Goal: Find contact information: Find contact information

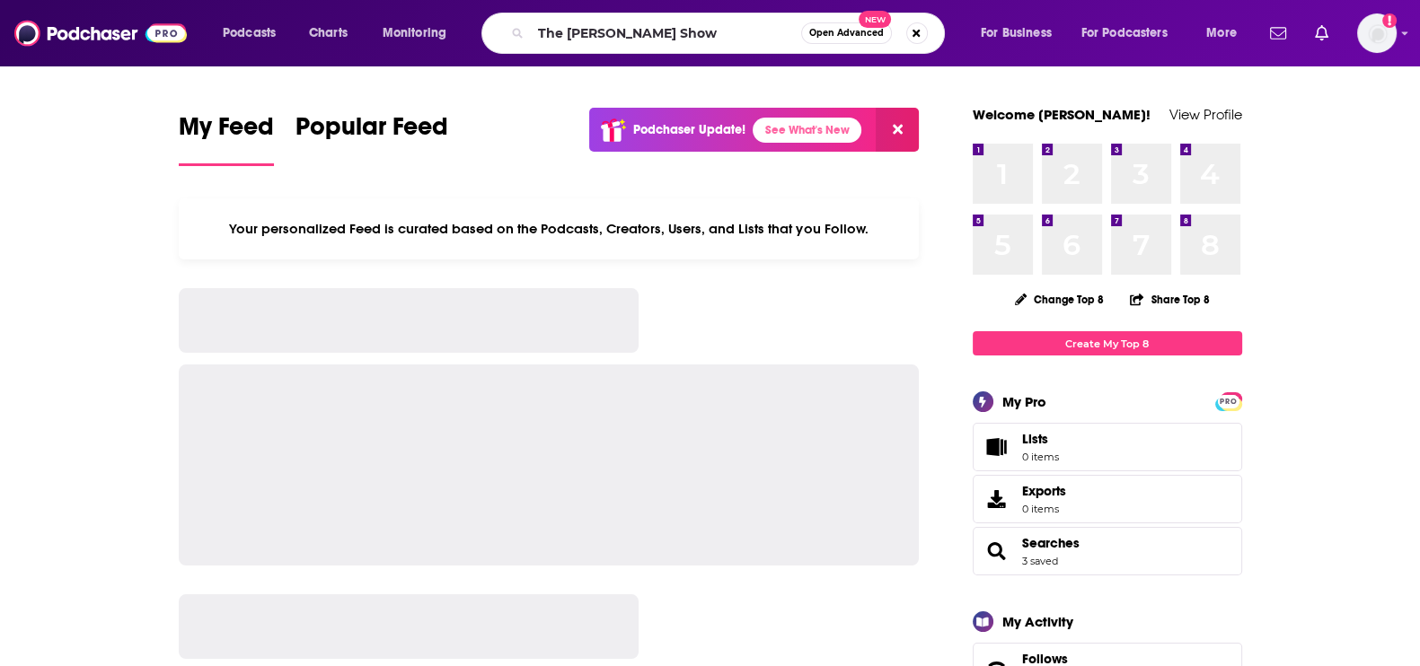
type input "The [PERSON_NAME] Show"
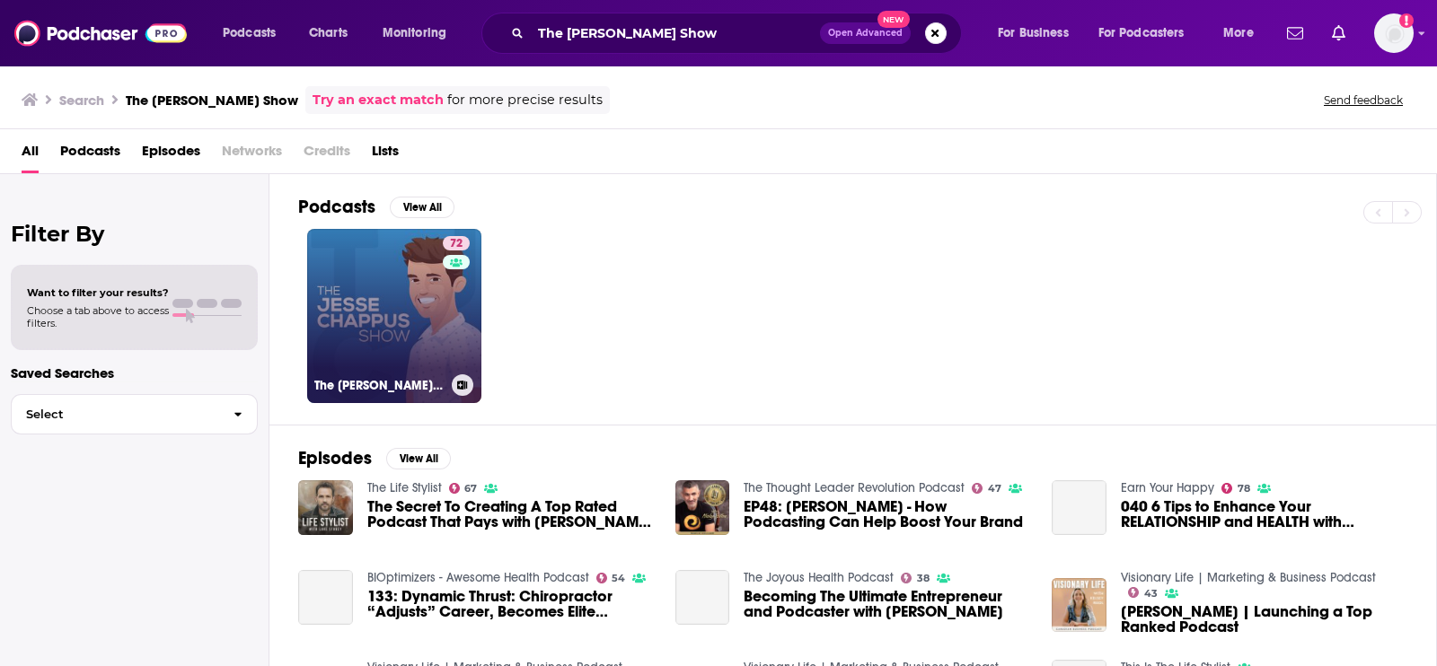
click at [333, 319] on link "72 The [PERSON_NAME] Show" at bounding box center [394, 316] width 174 height 174
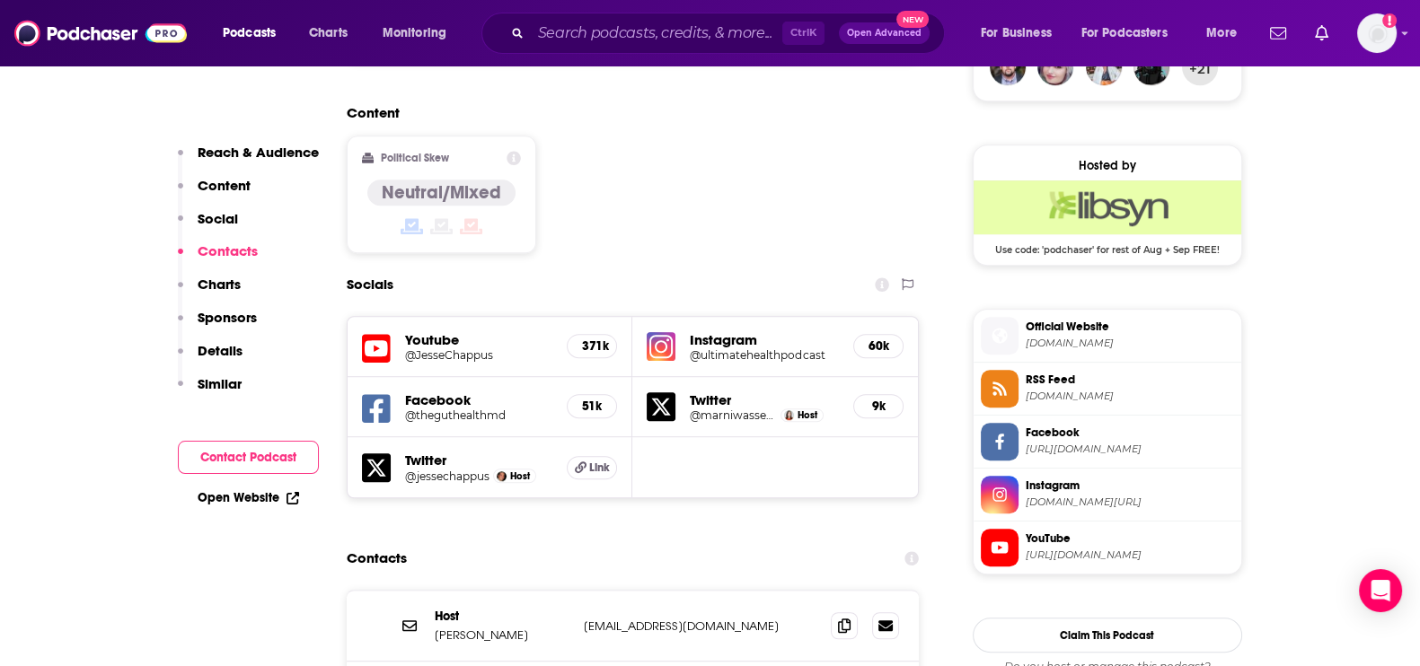
scroll to position [1571, 0]
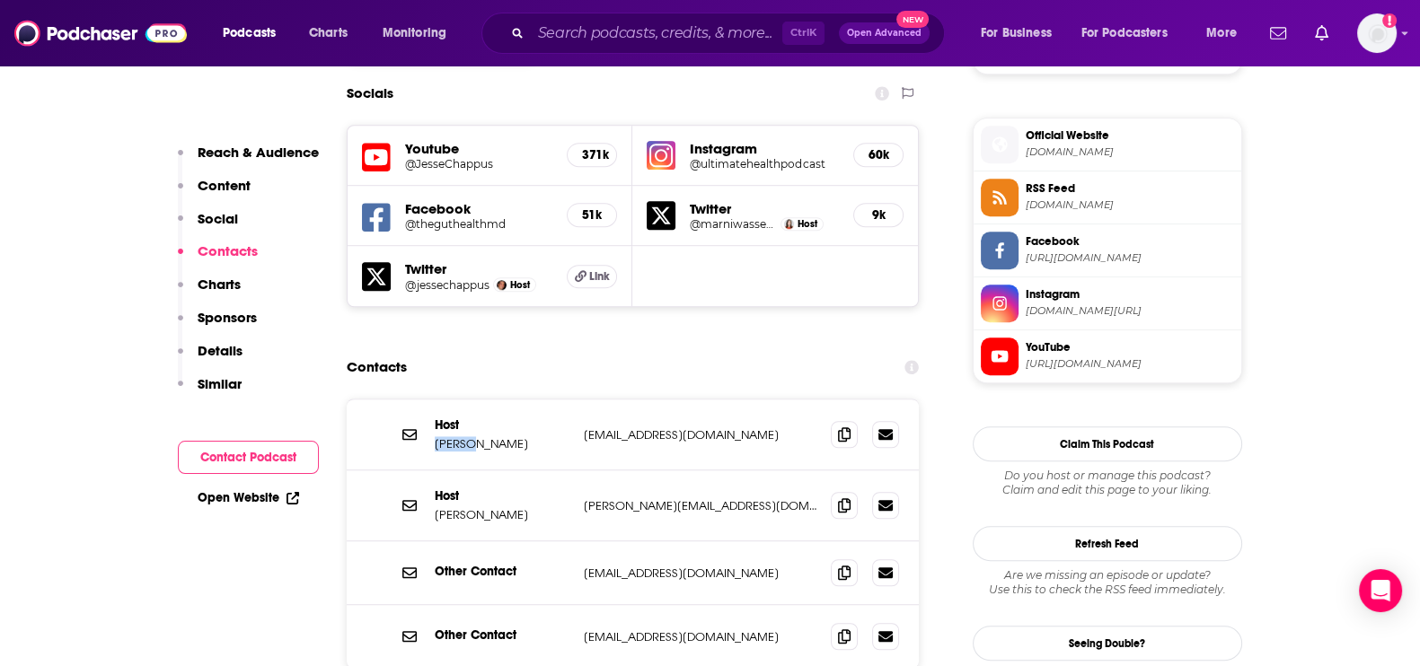
drag, startPoint x: 433, startPoint y: 352, endPoint x: 467, endPoint y: 352, distance: 34.1
click at [467, 400] on div "Host [PERSON_NAME] [EMAIL_ADDRESS][DOMAIN_NAME] [EMAIL_ADDRESS][DOMAIN_NAME]" at bounding box center [633, 435] width 573 height 71
click at [594, 541] on div "Other Contact [EMAIL_ADDRESS][DOMAIN_NAME] [EMAIL_ADDRESS][DOMAIN_NAME]" at bounding box center [633, 573] width 573 height 64
